Goal: Task Accomplishment & Management: Manage account settings

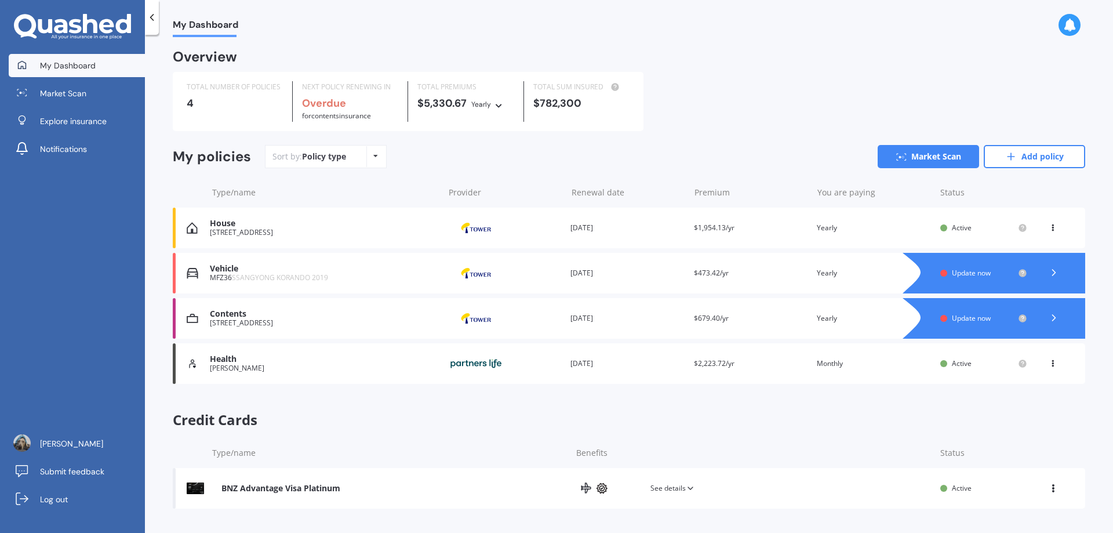
click at [477, 364] on img at bounding box center [476, 363] width 58 height 22
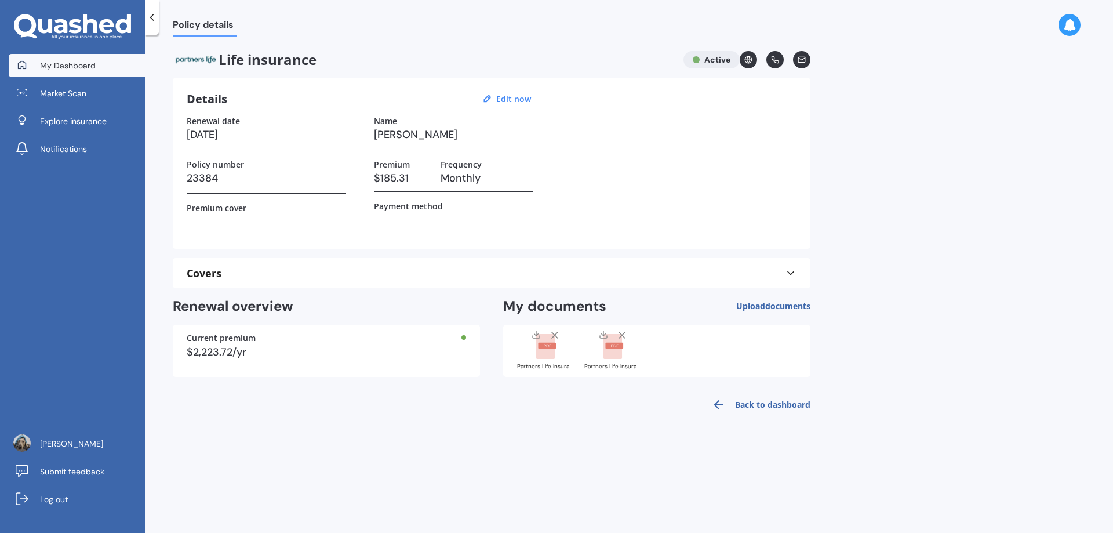
click at [74, 68] on span "My Dashboard" at bounding box center [68, 66] width 56 height 12
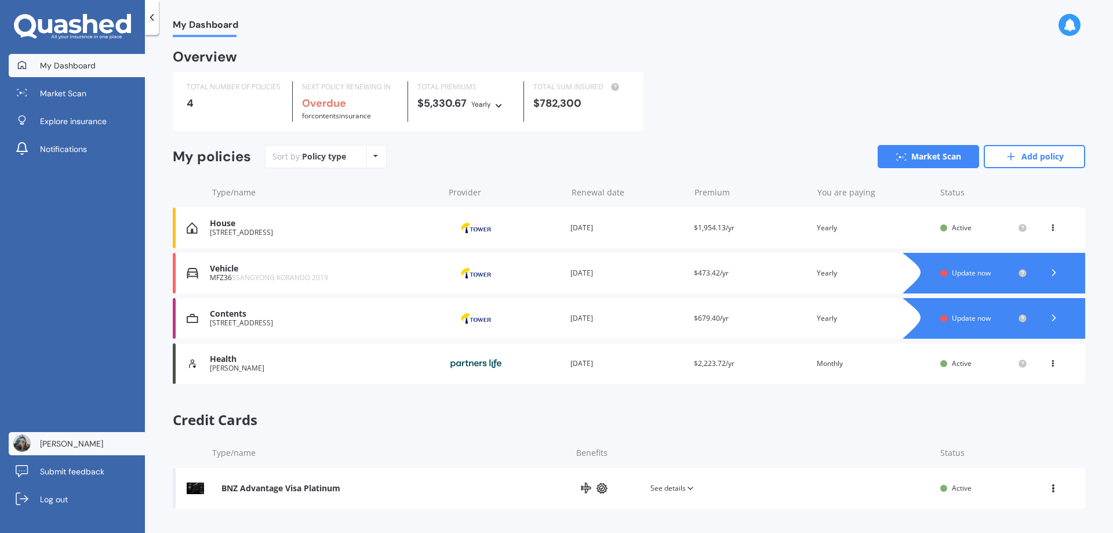
click at [45, 447] on span "[PERSON_NAME]" at bounding box center [71, 444] width 63 height 12
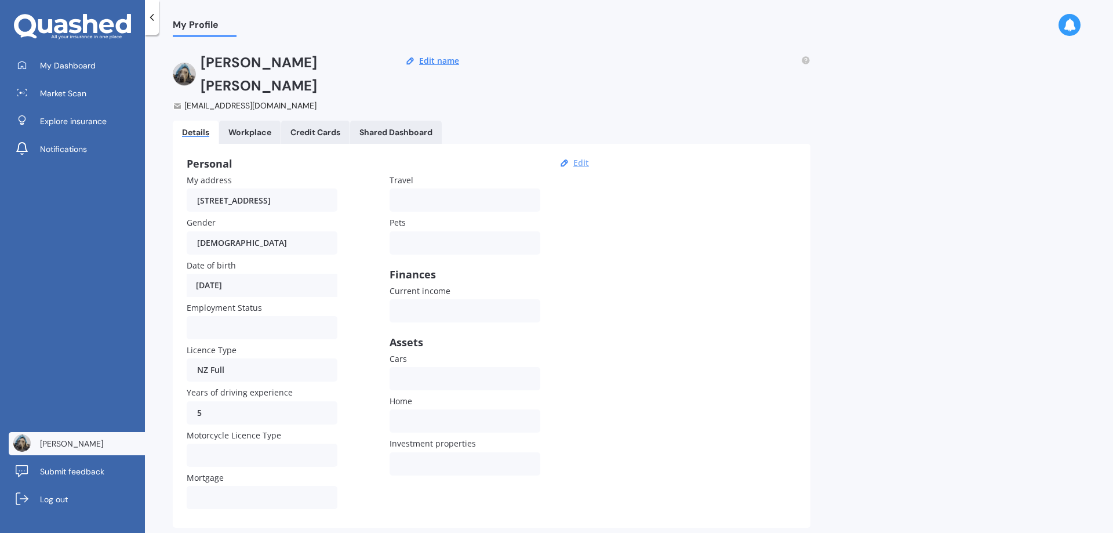
click at [578, 158] on button "Edit" at bounding box center [581, 163] width 23 height 10
select select "31"
select select "07"
select select "1956"
click at [215, 321] on div at bounding box center [254, 327] width 115 height 13
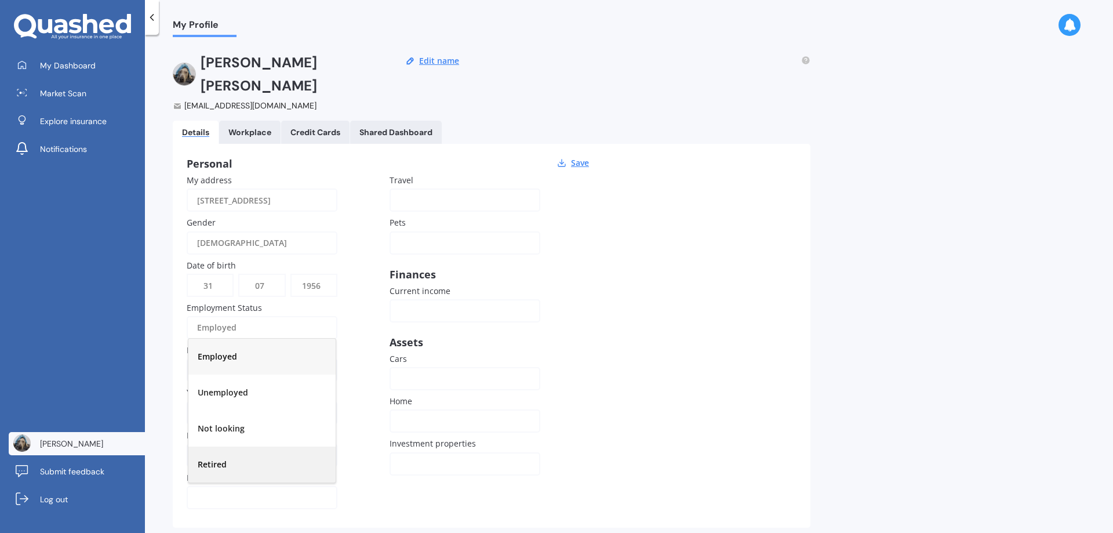
click at [220, 458] on span "Retired" at bounding box center [212, 463] width 29 height 11
click at [578, 158] on button "Save" at bounding box center [579, 163] width 25 height 10
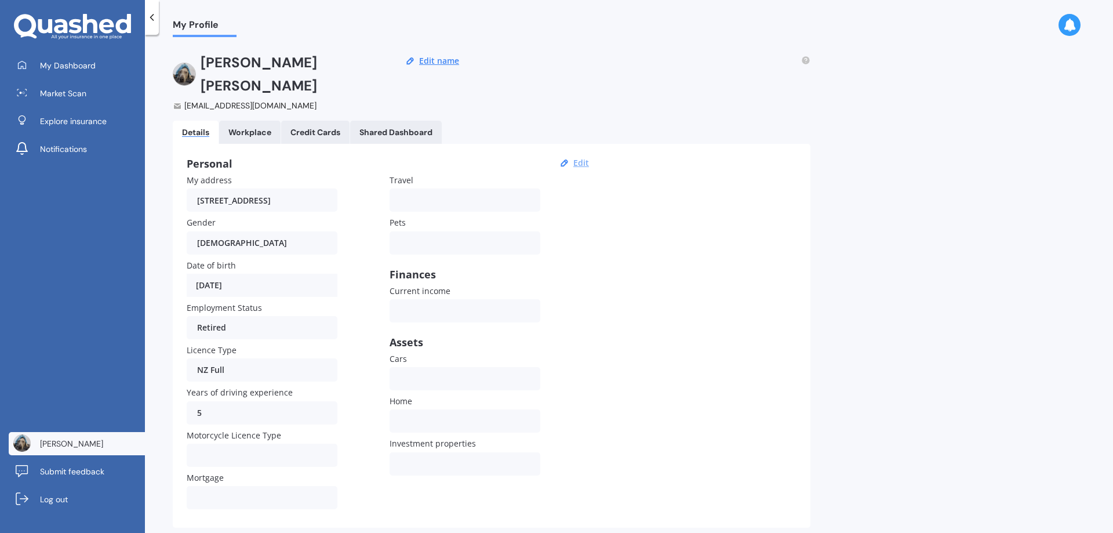
click at [579, 158] on button "Edit" at bounding box center [581, 163] width 23 height 10
select select "31"
select select "07"
select select "1956"
click at [246, 491] on div at bounding box center [254, 497] width 115 height 13
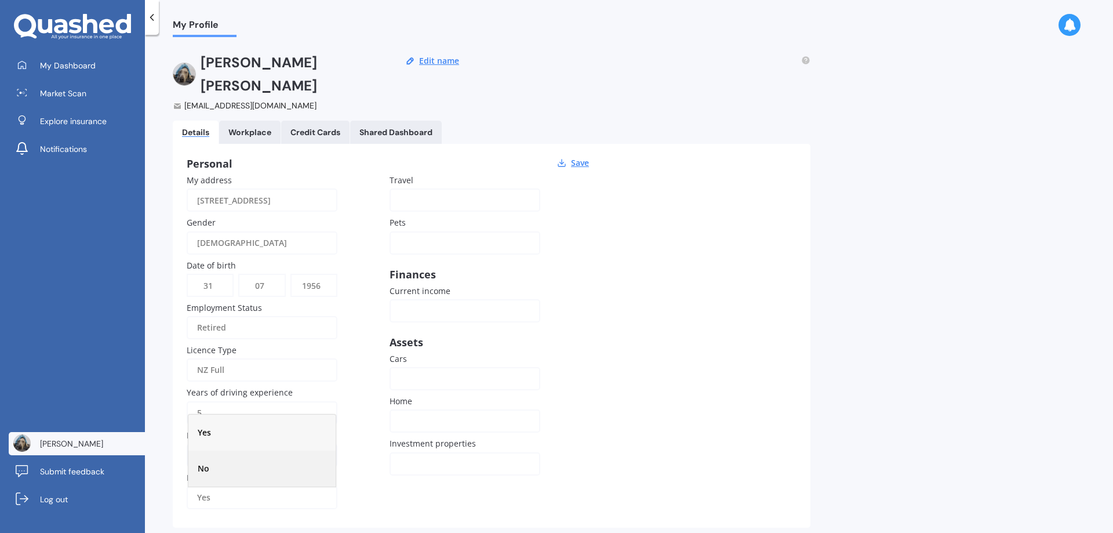
click at [213, 450] on div "No" at bounding box center [261, 468] width 147 height 36
click at [232, 449] on div at bounding box center [254, 455] width 115 height 13
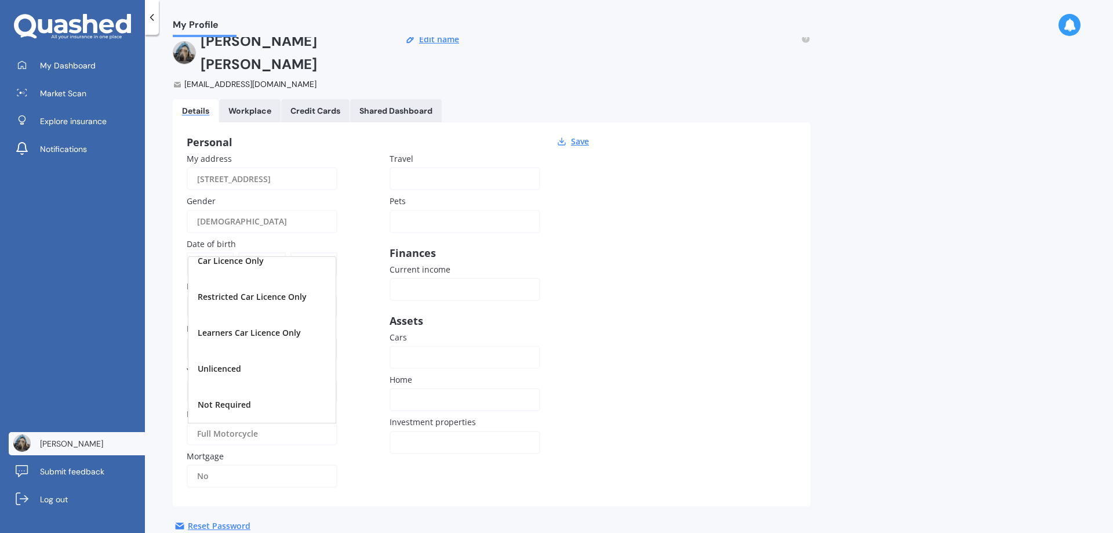
scroll to position [41, 0]
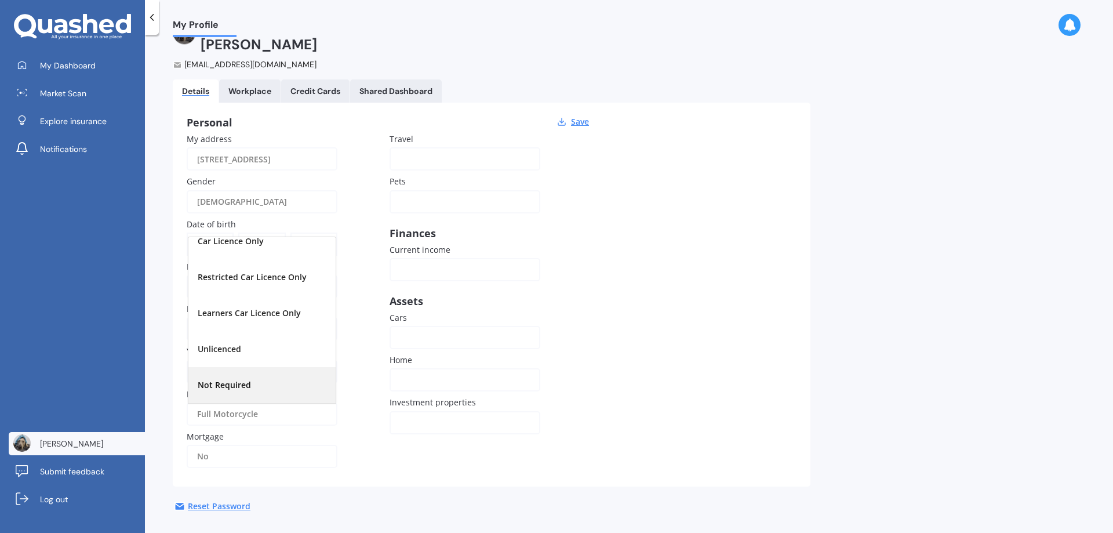
click at [242, 379] on span "Not Required" at bounding box center [224, 384] width 53 height 11
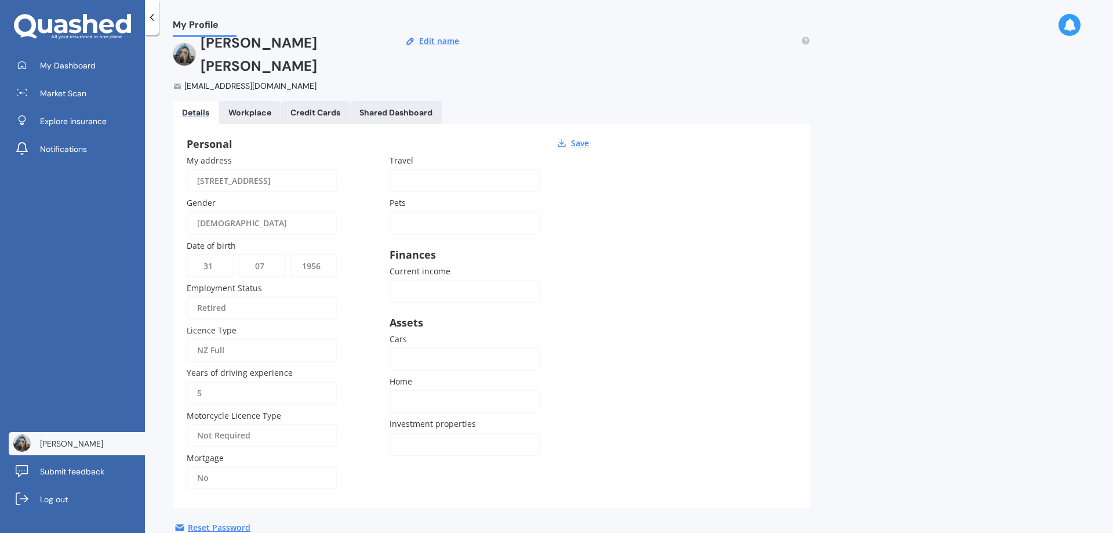
scroll to position [0, 0]
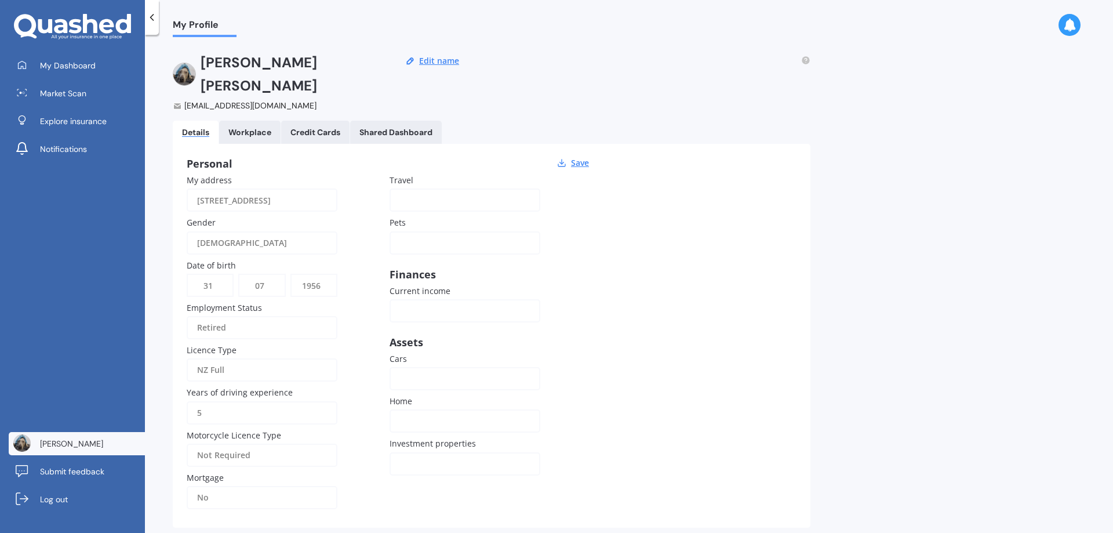
click at [498, 194] on div at bounding box center [457, 200] width 115 height 13
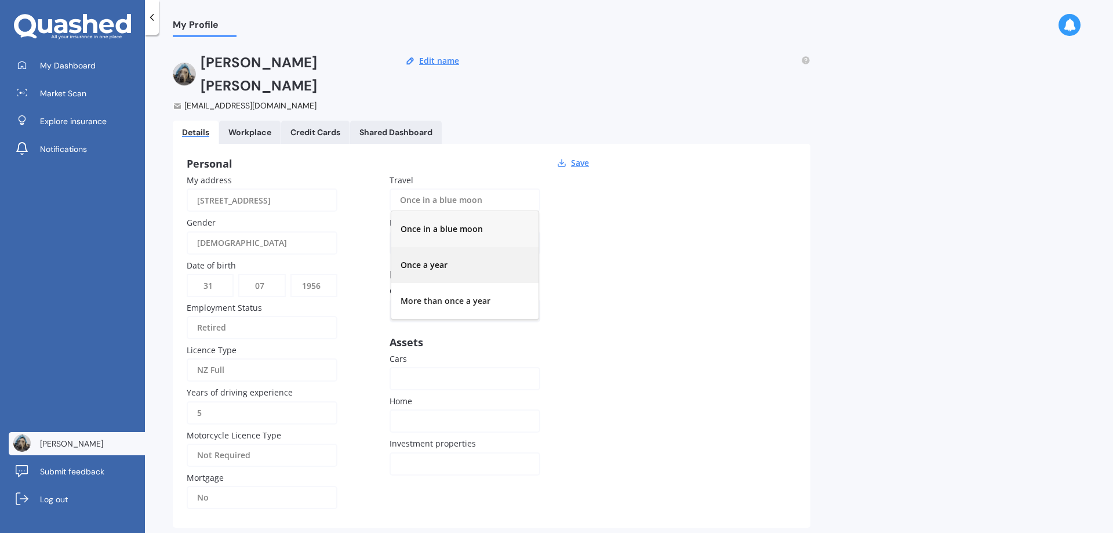
click at [447, 259] on span "Once a year" at bounding box center [423, 264] width 47 height 11
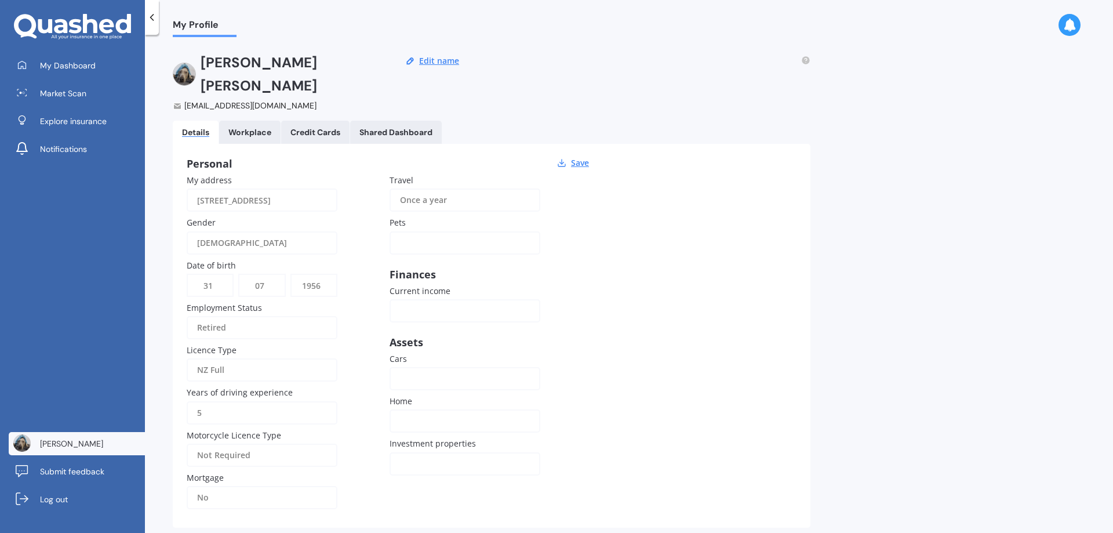
click at [417, 236] on div at bounding box center [457, 242] width 115 height 13
click at [422, 290] on div "Dog" at bounding box center [464, 308] width 147 height 36
click at [433, 299] on input "Current income" at bounding box center [464, 310] width 151 height 23
type input "$50,000"
click at [413, 372] on div at bounding box center [457, 378] width 115 height 13
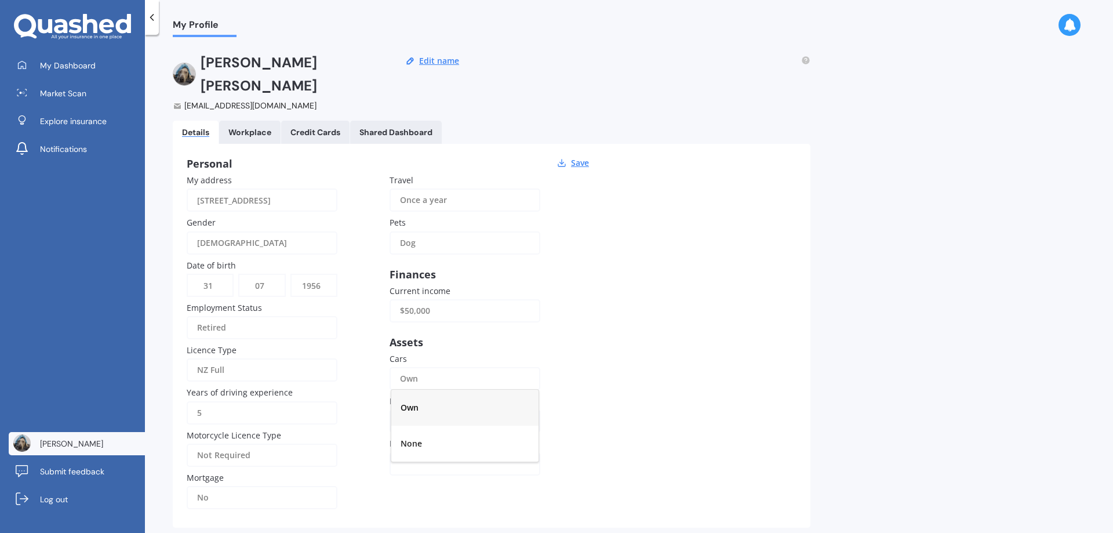
click at [417, 402] on span "Own" at bounding box center [409, 407] width 18 height 11
click at [425, 414] on div at bounding box center [457, 420] width 115 height 13
click at [432, 468] on div "My own" at bounding box center [464, 486] width 147 height 36
click at [436, 457] on div at bounding box center [457, 463] width 115 height 13
click at [406, 309] on div "0" at bounding box center [464, 327] width 147 height 36
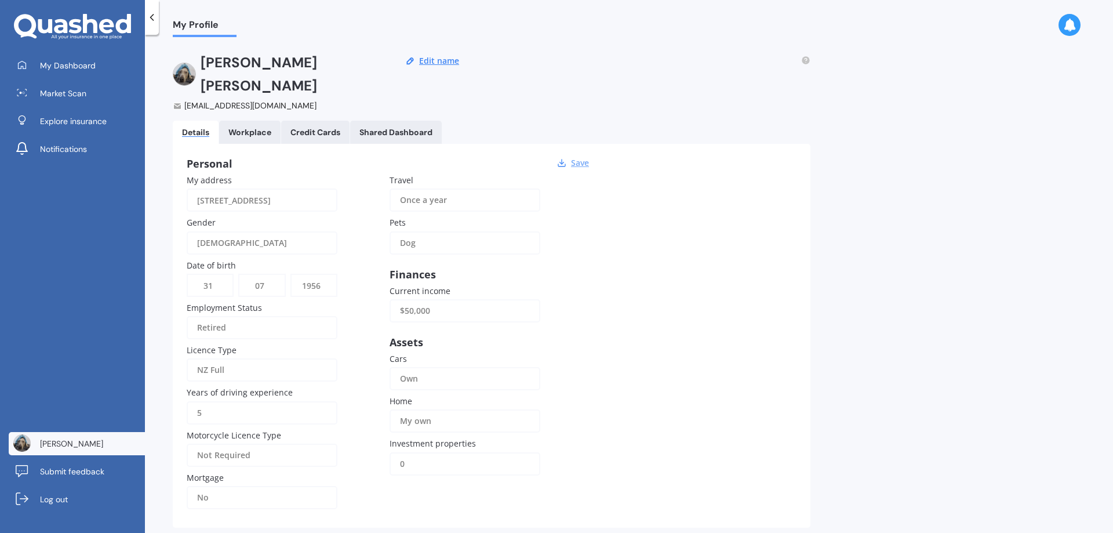
click at [581, 158] on button "Save" at bounding box center [579, 163] width 25 height 10
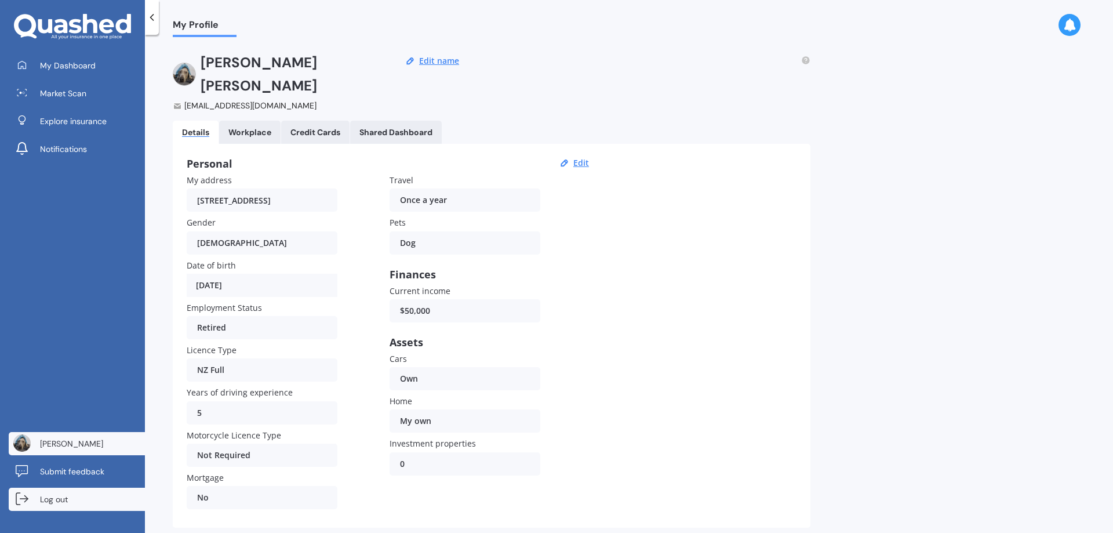
click at [51, 499] on span "Log out" at bounding box center [54, 499] width 28 height 12
